Goal: Task Accomplishment & Management: Use online tool/utility

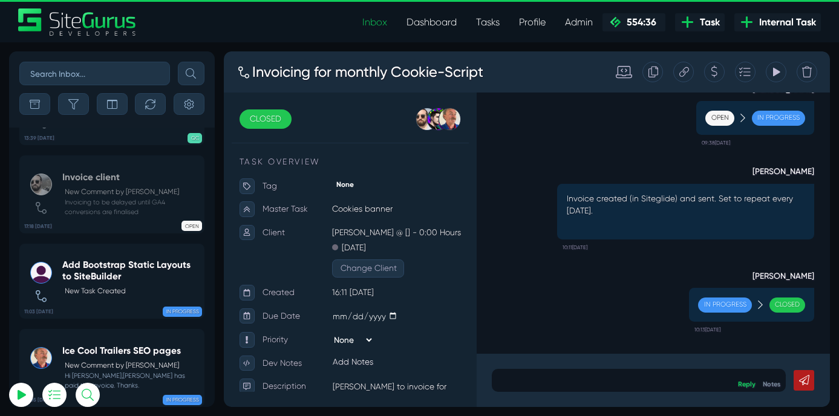
select select "0"
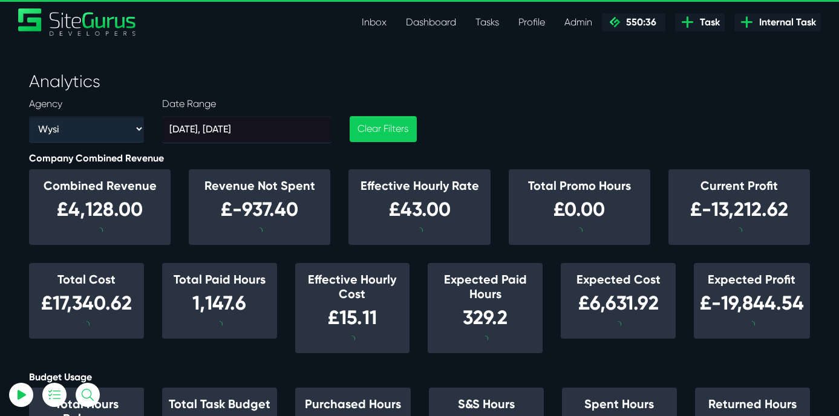
select select "39724"
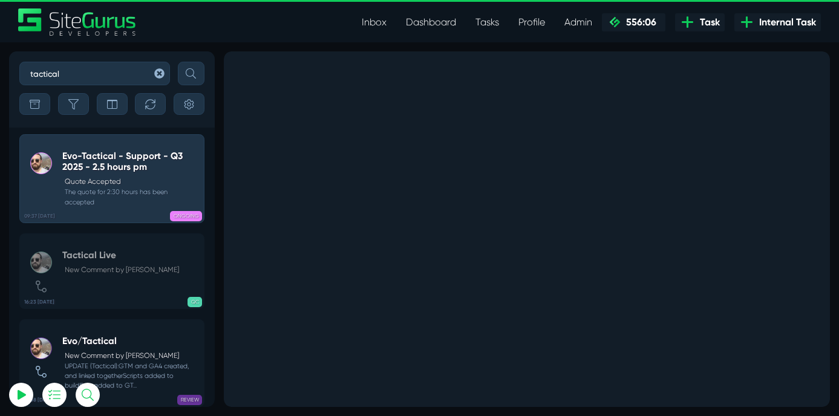
scroll to position [27, 0]
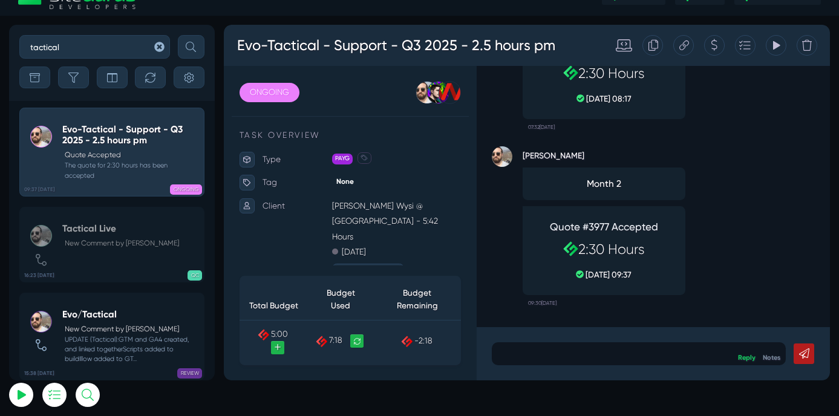
select select "0"
click at [117, 147] on div "Evo-Tactical - Support - Q3 2025 - 2.5 hours pm Quote Accepted The quote for 2:…" at bounding box center [130, 152] width 137 height 57
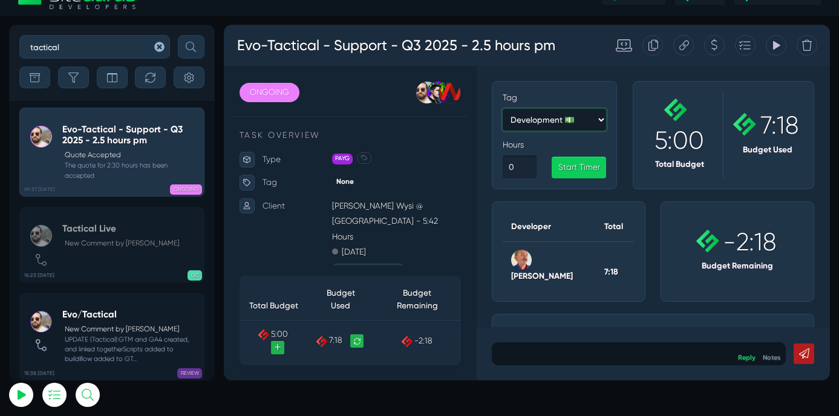
click at [611, 137] on select "Development 💵 Client Management 💵 Meetings/Calls 💵 Siteglide Support 💵 Internal…" at bounding box center [613, 136] width 122 height 26
select select "2"
click at [573, 189] on input "number" at bounding box center [572, 191] width 40 height 27
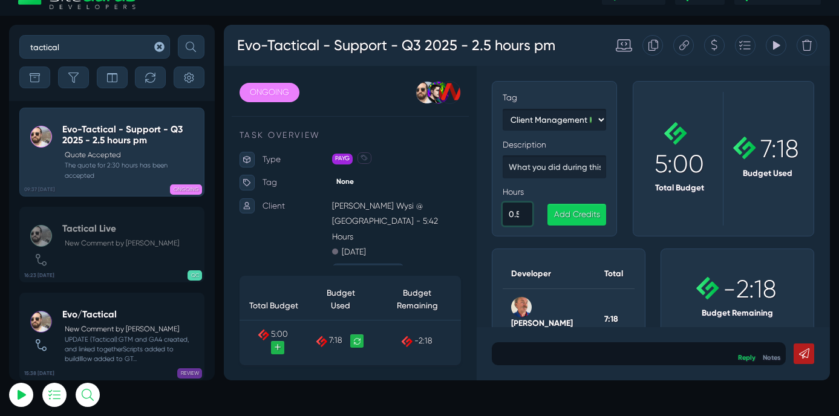
type input "0.5"
click at [598, 181] on input "text" at bounding box center [613, 191] width 122 height 27
type input "Further changes to email passwords!"
click at [642, 250] on link "Add Credits" at bounding box center [639, 248] width 69 height 25
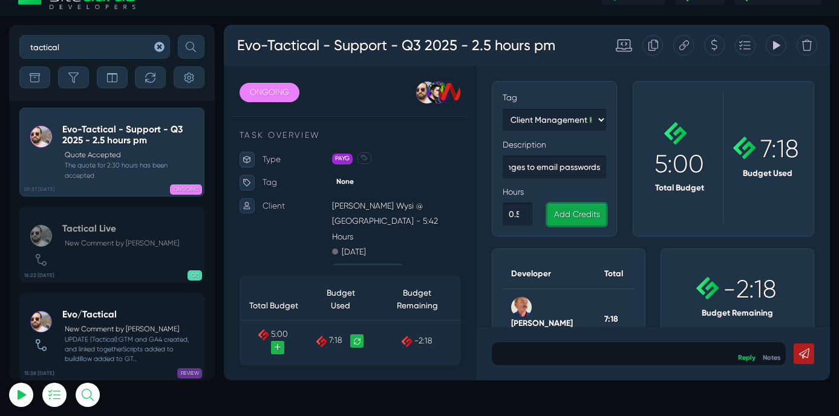
scroll to position [0, 0]
select select "1"
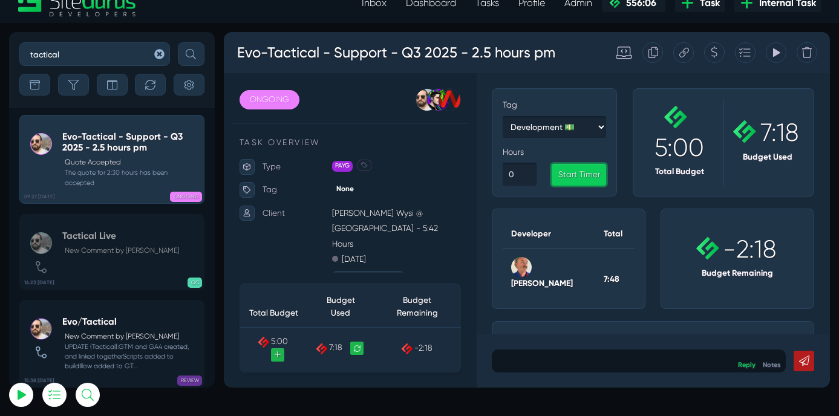
scroll to position [21, 0]
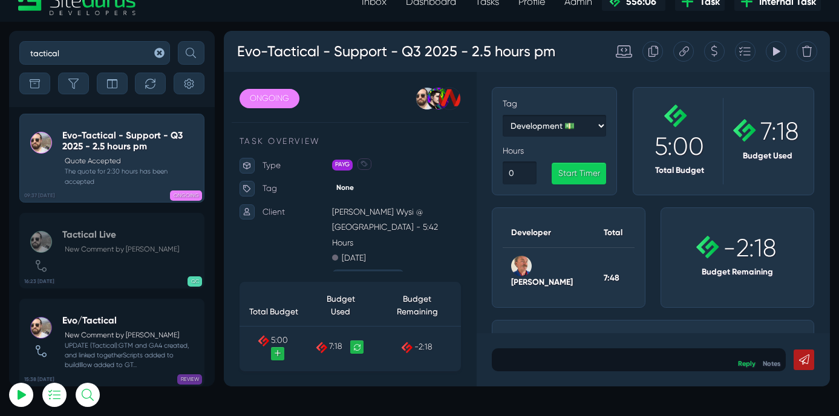
click at [377, 407] on icon at bounding box center [381, 403] width 8 height 8
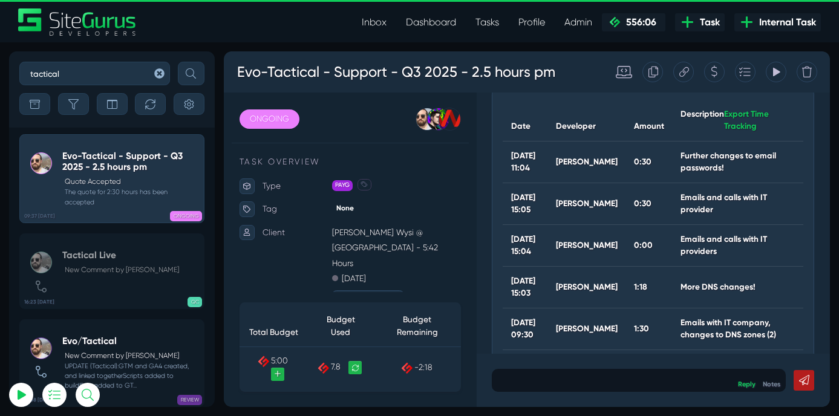
scroll to position [284, 0]
